Goal: Task Accomplishment & Management: Use online tool/utility

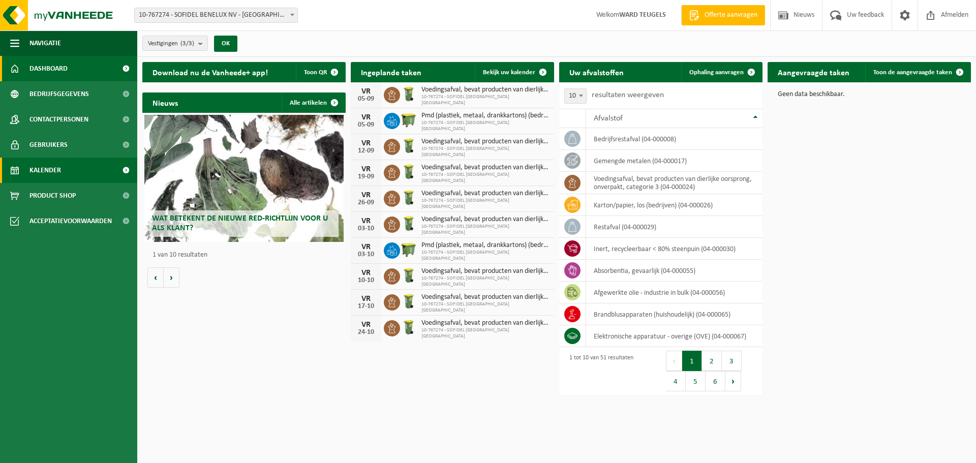
click at [60, 172] on span "Kalender" at bounding box center [45, 170] width 32 height 25
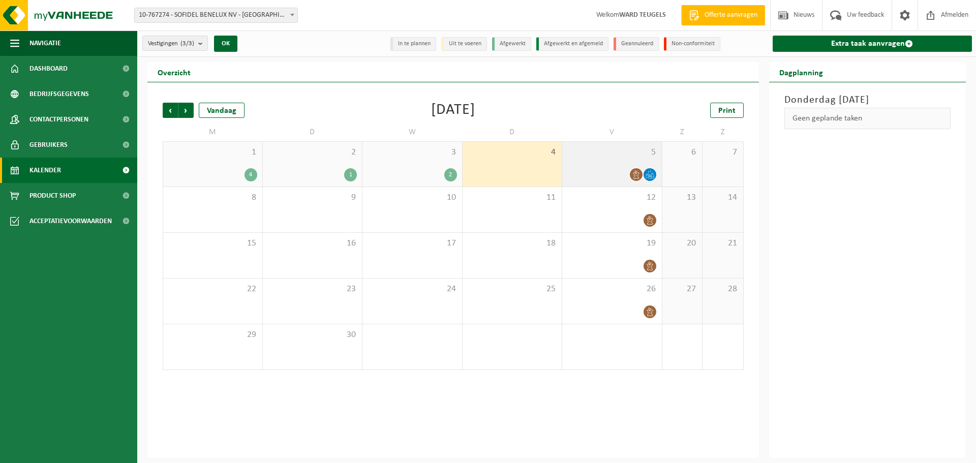
click at [591, 169] on div at bounding box center [613, 175] width 90 height 14
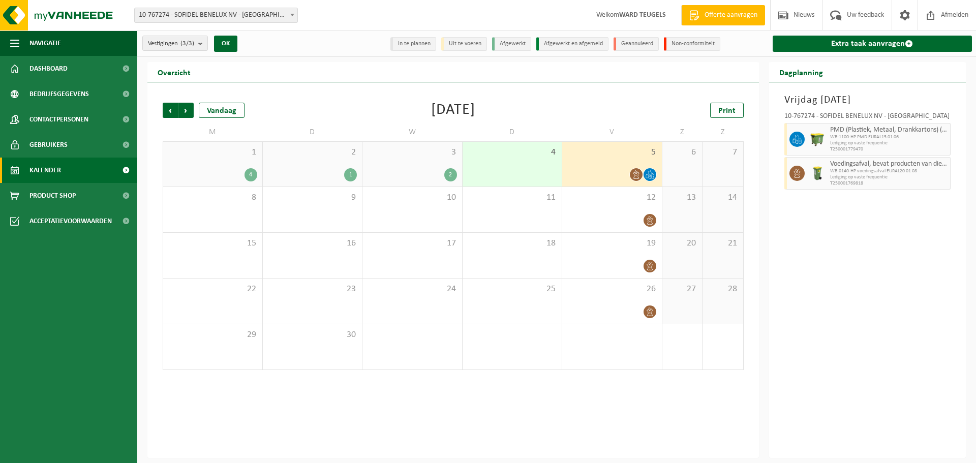
click at [609, 160] on div "5" at bounding box center [612, 164] width 100 height 45
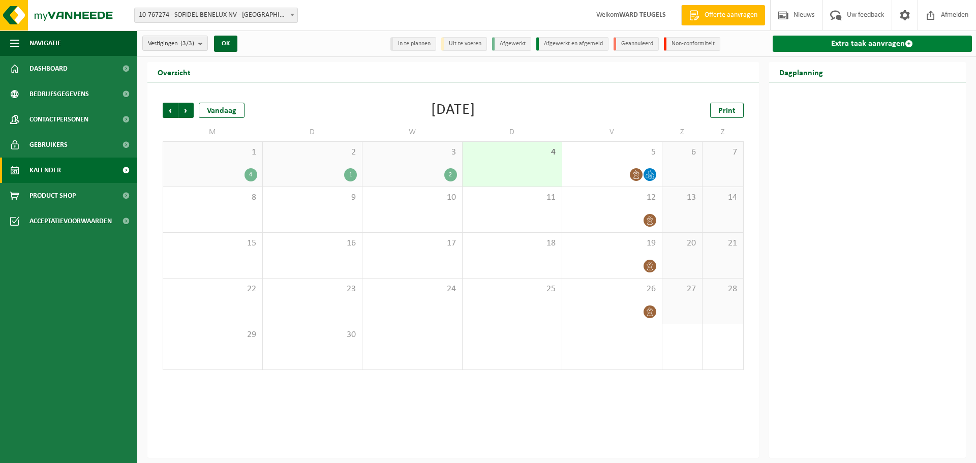
click at [863, 45] on link "Extra taak aanvragen" at bounding box center [873, 44] width 200 height 16
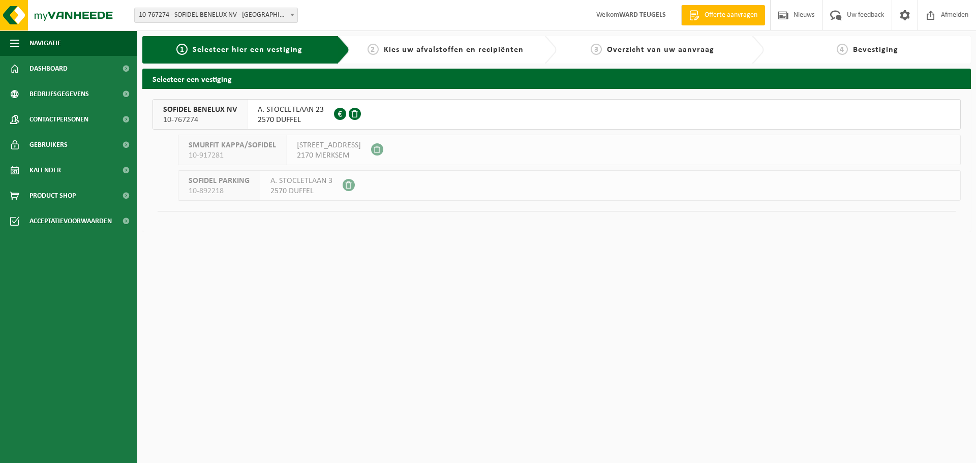
click at [212, 113] on span "SOFIDEL BENELUX NV" at bounding box center [200, 110] width 74 height 10
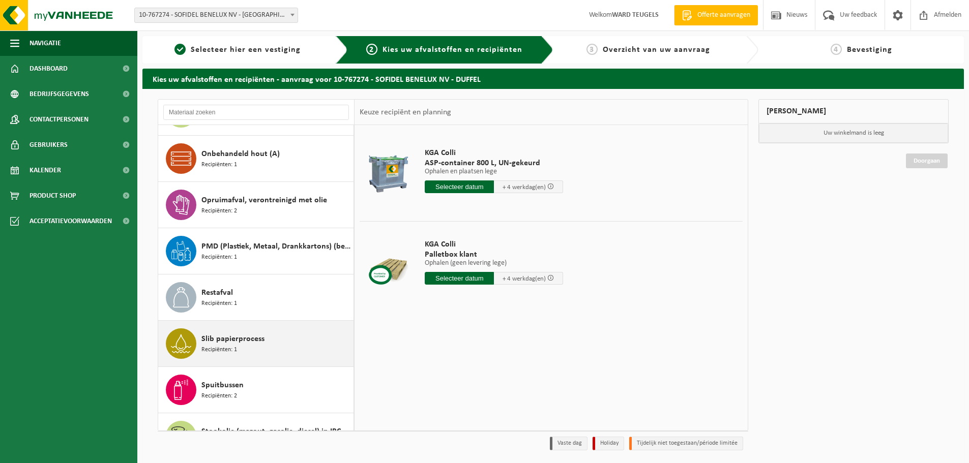
click at [249, 342] on span "Slib papierprocess" at bounding box center [232, 339] width 63 height 12
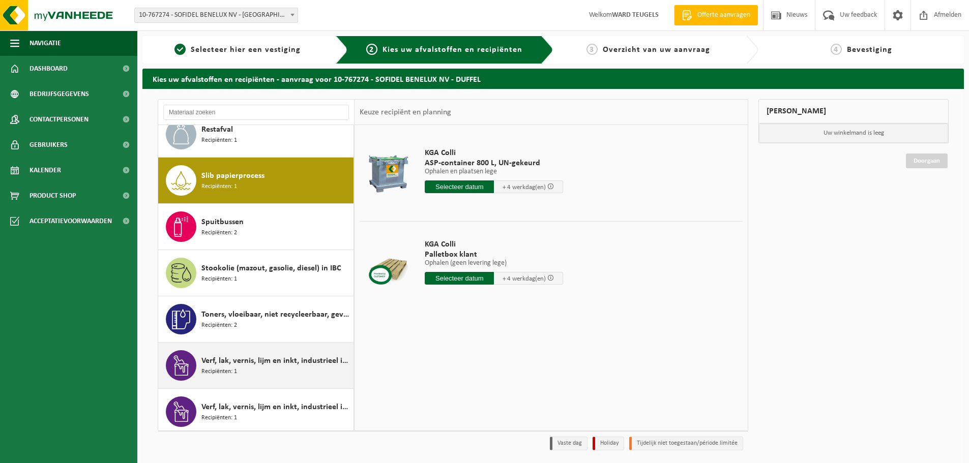
scroll to position [1620, 0]
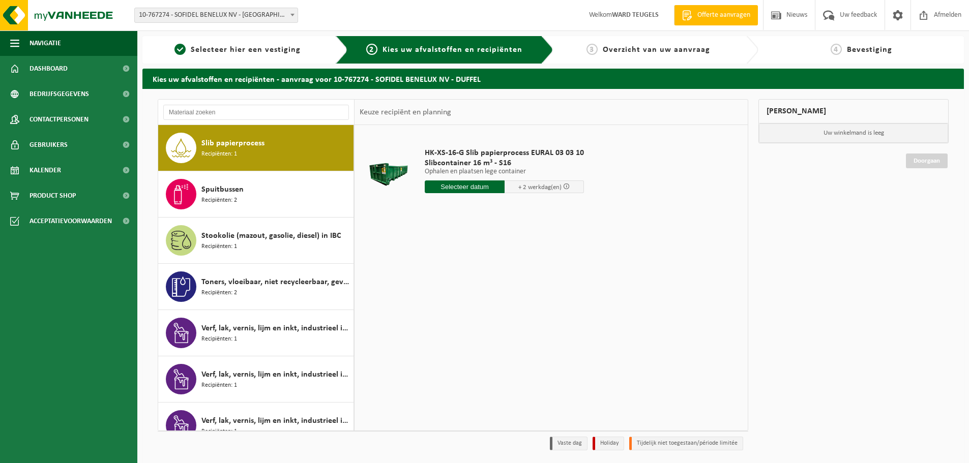
click at [463, 183] on input "text" at bounding box center [465, 187] width 80 height 13
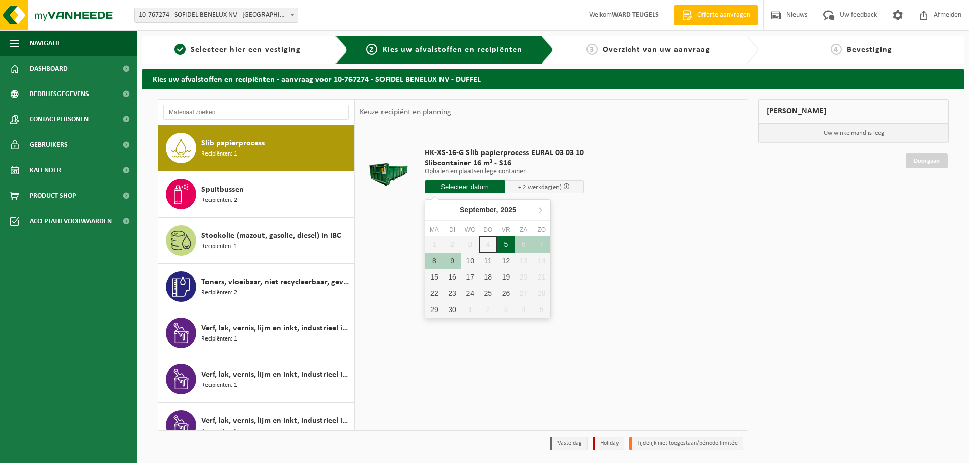
click at [507, 242] on div "5" at bounding box center [506, 244] width 18 height 16
type input "Van 2025-09-05"
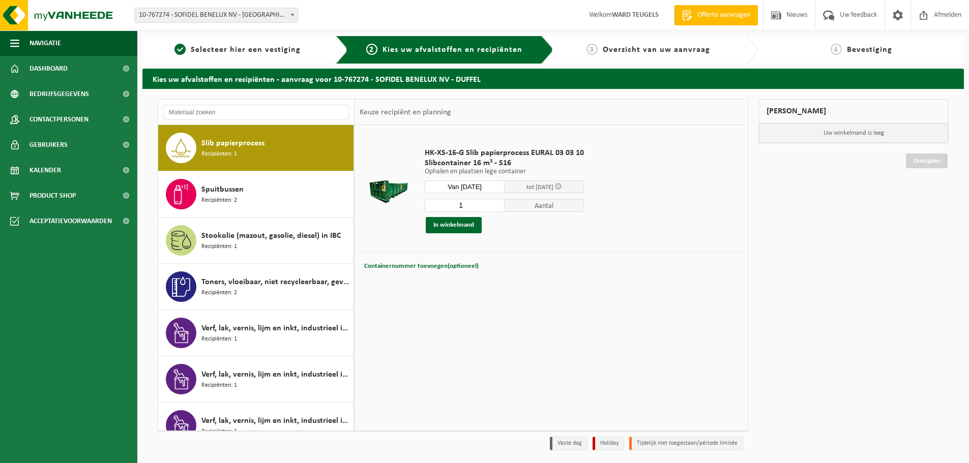
drag, startPoint x: 483, startPoint y: 201, endPoint x: 430, endPoint y: 201, distance: 53.4
click at [430, 201] on input "1" at bounding box center [465, 205] width 80 height 13
type input "2"
click at [462, 222] on button "In winkelmand" at bounding box center [454, 225] width 56 height 16
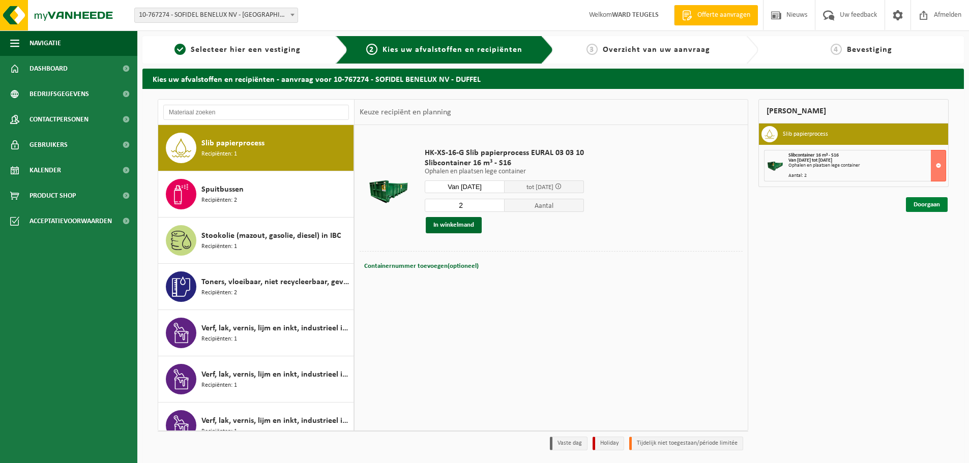
click at [929, 201] on link "Doorgaan" at bounding box center [927, 204] width 42 height 15
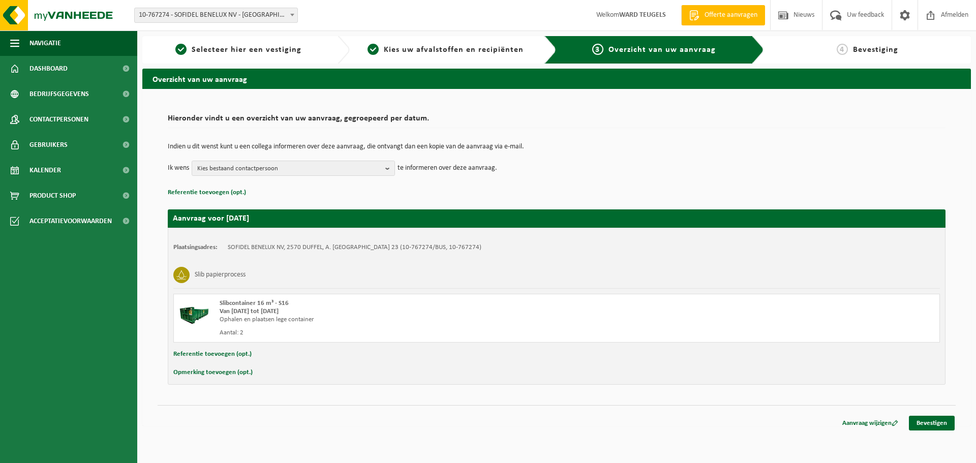
click at [221, 374] on button "Opmerking toevoegen (opt.)" at bounding box center [212, 372] width 79 height 13
click at [249, 373] on input "text" at bounding box center [576, 373] width 707 height 15
type input "Graag eerste werk aub"
click at [927, 427] on link "Bevestigen" at bounding box center [932, 425] width 46 height 15
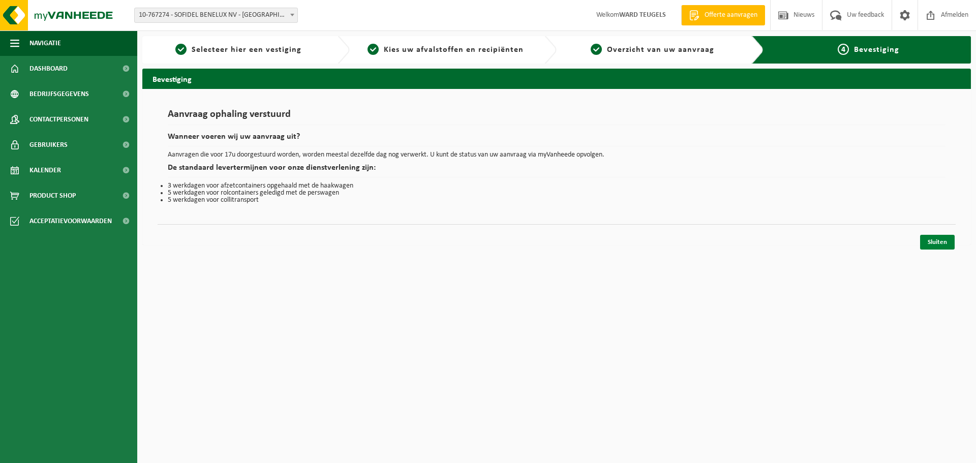
click at [941, 237] on link "Sluiten" at bounding box center [938, 242] width 35 height 15
